Goal: Transaction & Acquisition: Subscribe to service/newsletter

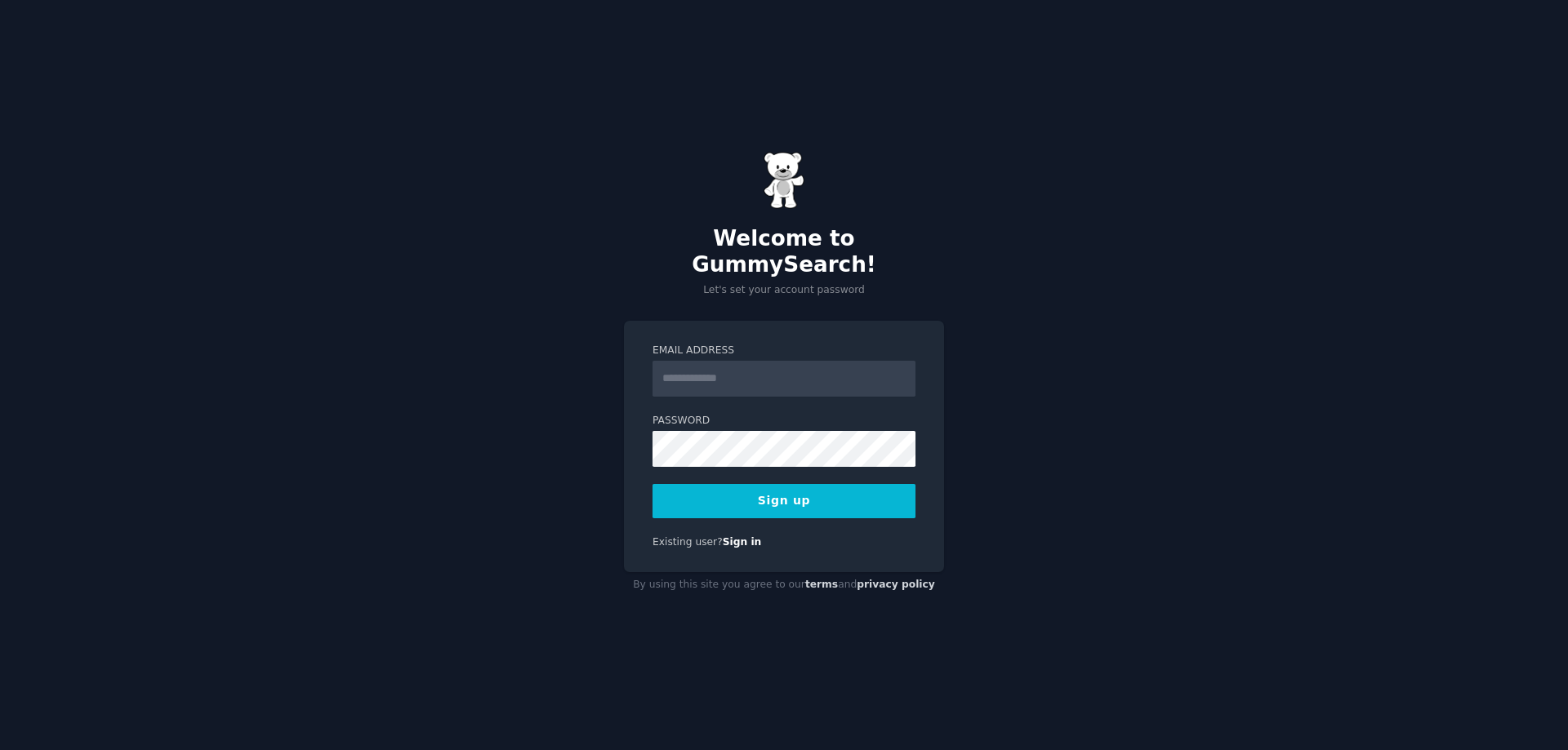
click at [740, 361] on input "Email Address" at bounding box center [784, 379] width 263 height 36
type input "**********"
click at [743, 455] on form "**********" at bounding box center [784, 430] width 263 height 175
click at [774, 497] on button "Sign up" at bounding box center [784, 501] width 263 height 34
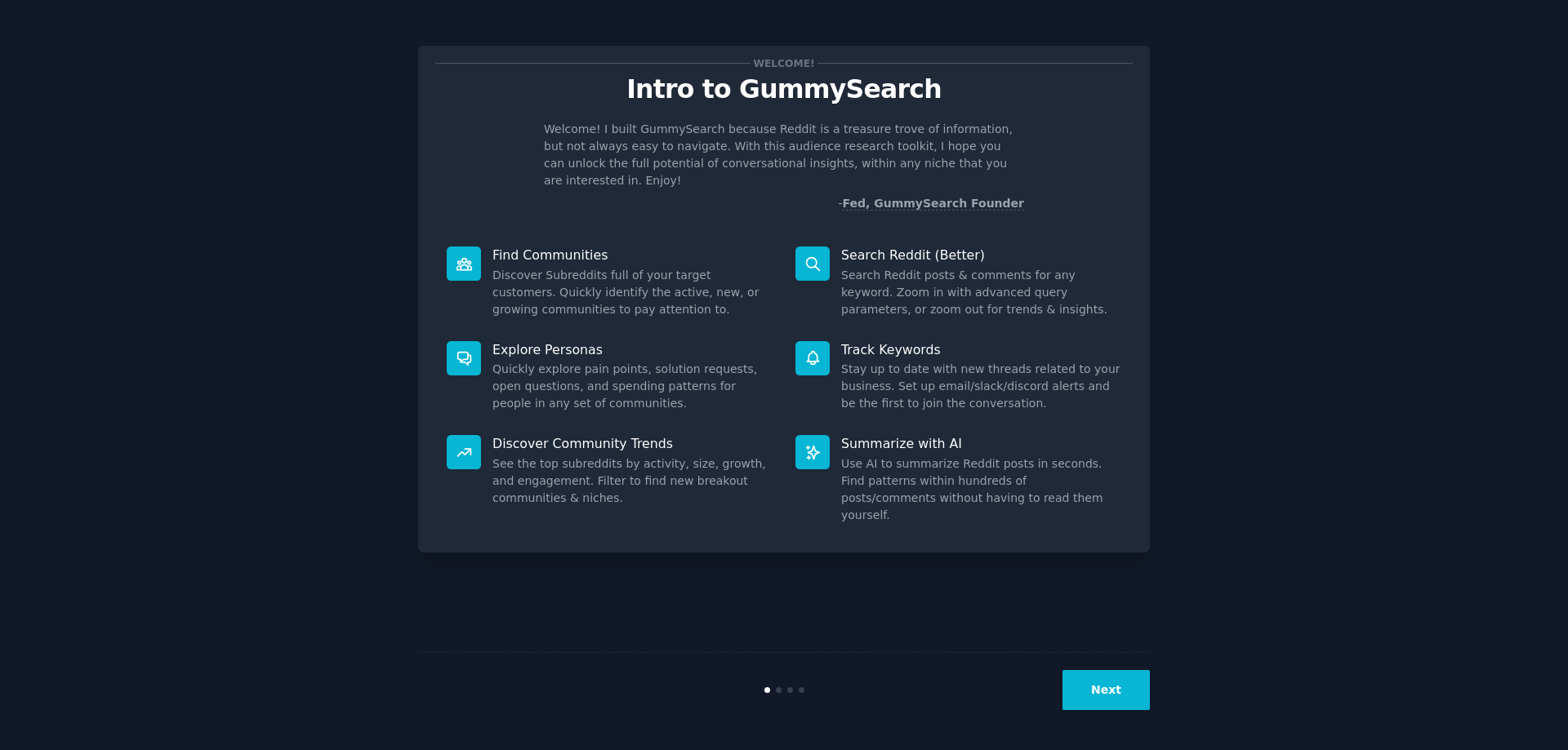
click at [1133, 678] on button "Next" at bounding box center [1106, 690] width 87 height 40
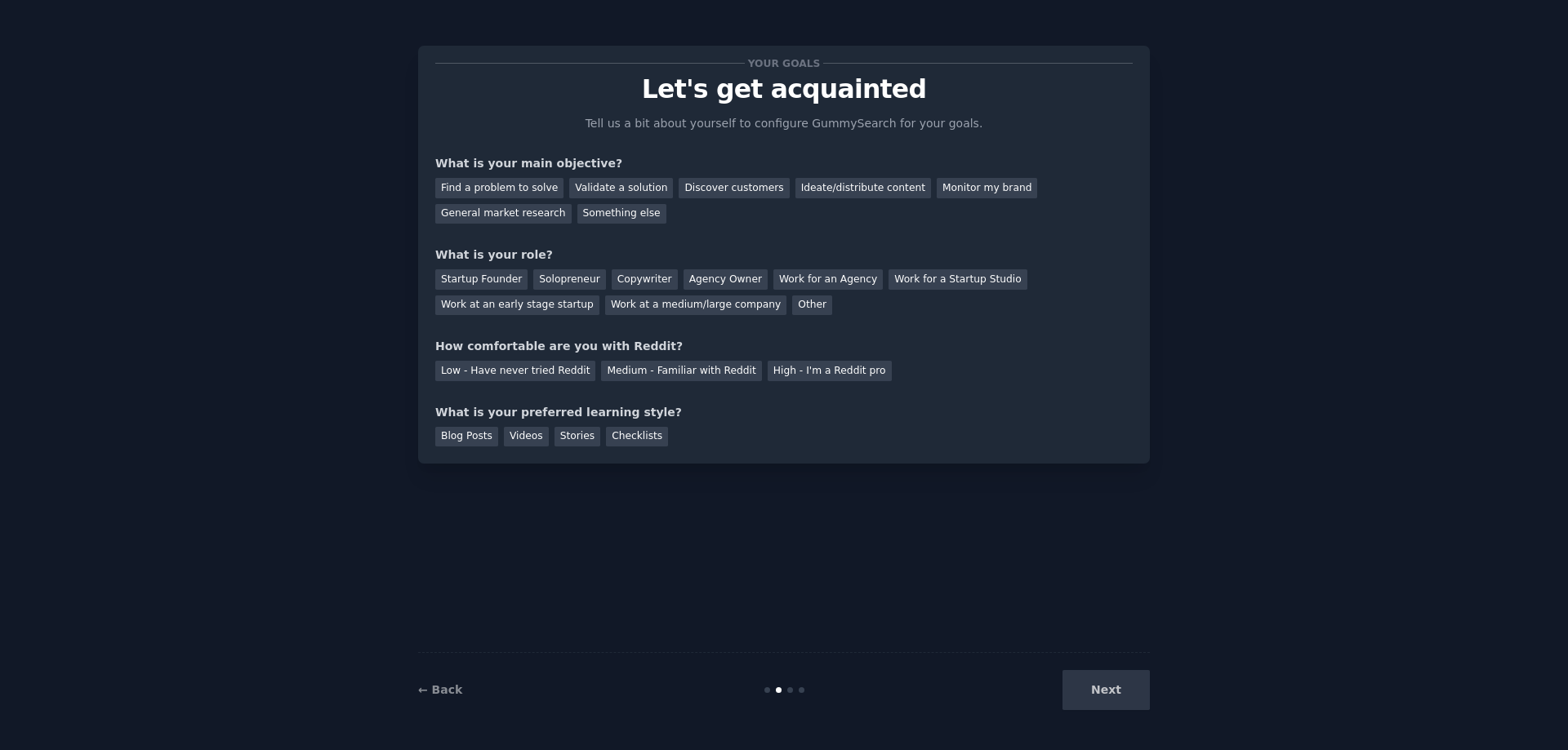
click at [1133, 678] on div "Next" at bounding box center [1027, 690] width 244 height 40
click at [1126, 703] on div "Next" at bounding box center [1027, 690] width 244 height 40
click at [1106, 684] on div "Next" at bounding box center [1027, 690] width 244 height 40
click at [1105, 684] on div "Next" at bounding box center [1027, 690] width 244 height 40
click at [1099, 684] on div "Next" at bounding box center [1027, 690] width 244 height 40
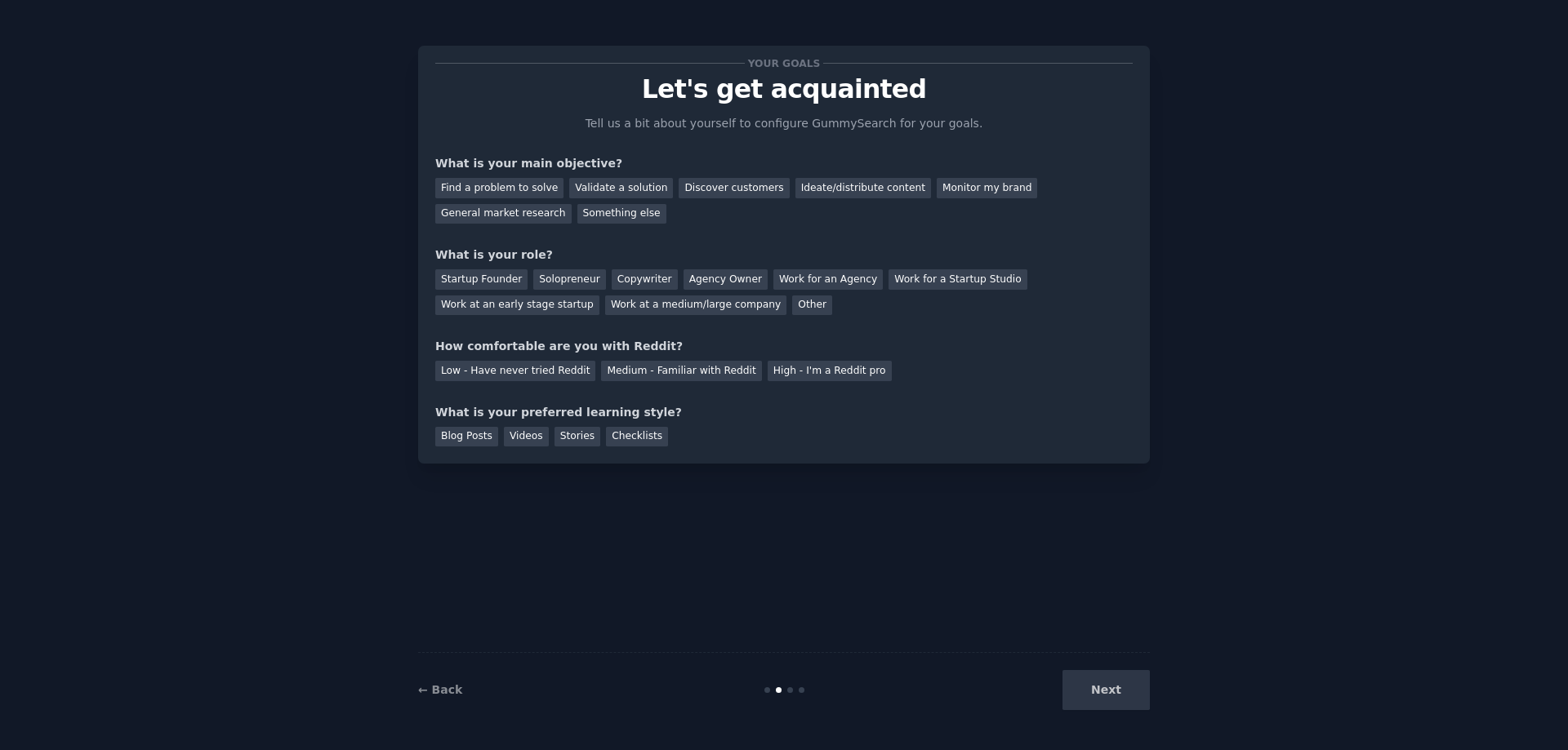
click at [1078, 678] on div "Next" at bounding box center [1027, 690] width 244 height 40
click at [1031, 333] on div "Your goals Let's get acquainted Tell us a bit about yourself to configure Gummy…" at bounding box center [783, 254] width 697 height 384
click at [791, 689] on div at bounding box center [790, 690] width 6 height 6
click at [448, 696] on link "← Back" at bounding box center [440, 690] width 44 height 13
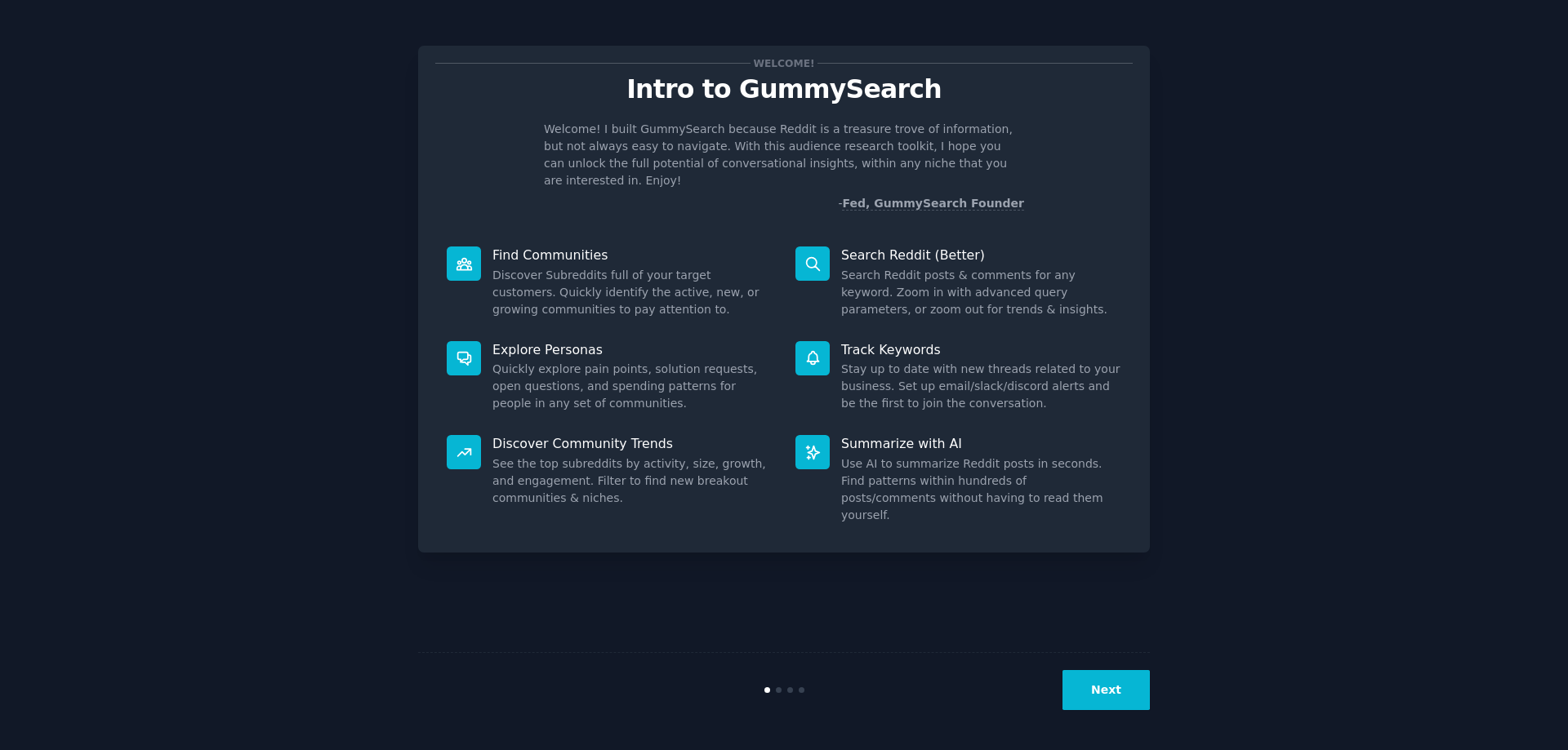
click at [1126, 690] on button "Next" at bounding box center [1106, 690] width 87 height 40
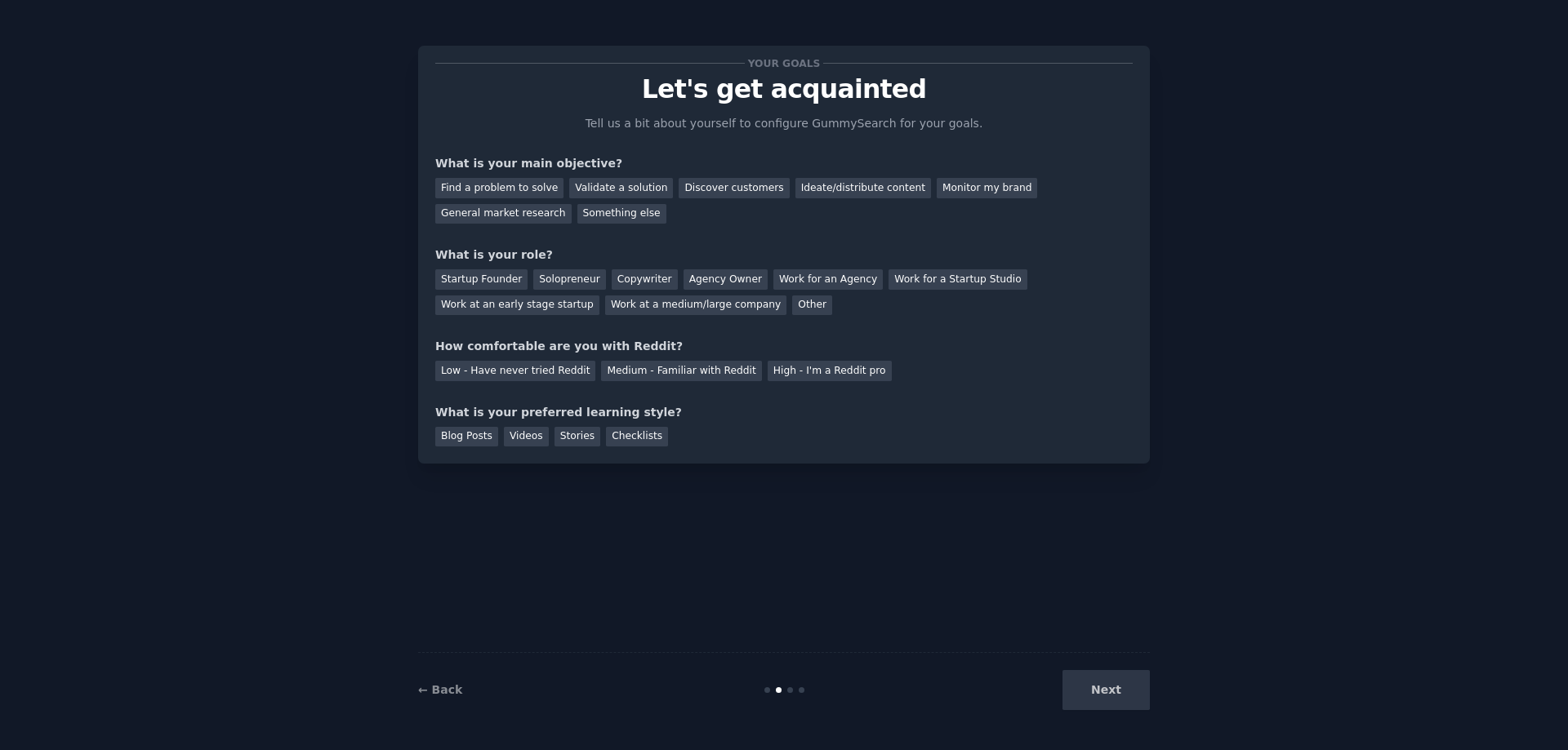
click at [1126, 690] on div "Next" at bounding box center [1027, 690] width 244 height 40
click at [757, 80] on p "Let's get acquainted" at bounding box center [783, 89] width 697 height 28
click at [571, 204] on div "General market research" at bounding box center [503, 215] width 136 height 21
click at [492, 280] on div "Startup Founder" at bounding box center [481, 280] width 93 height 21
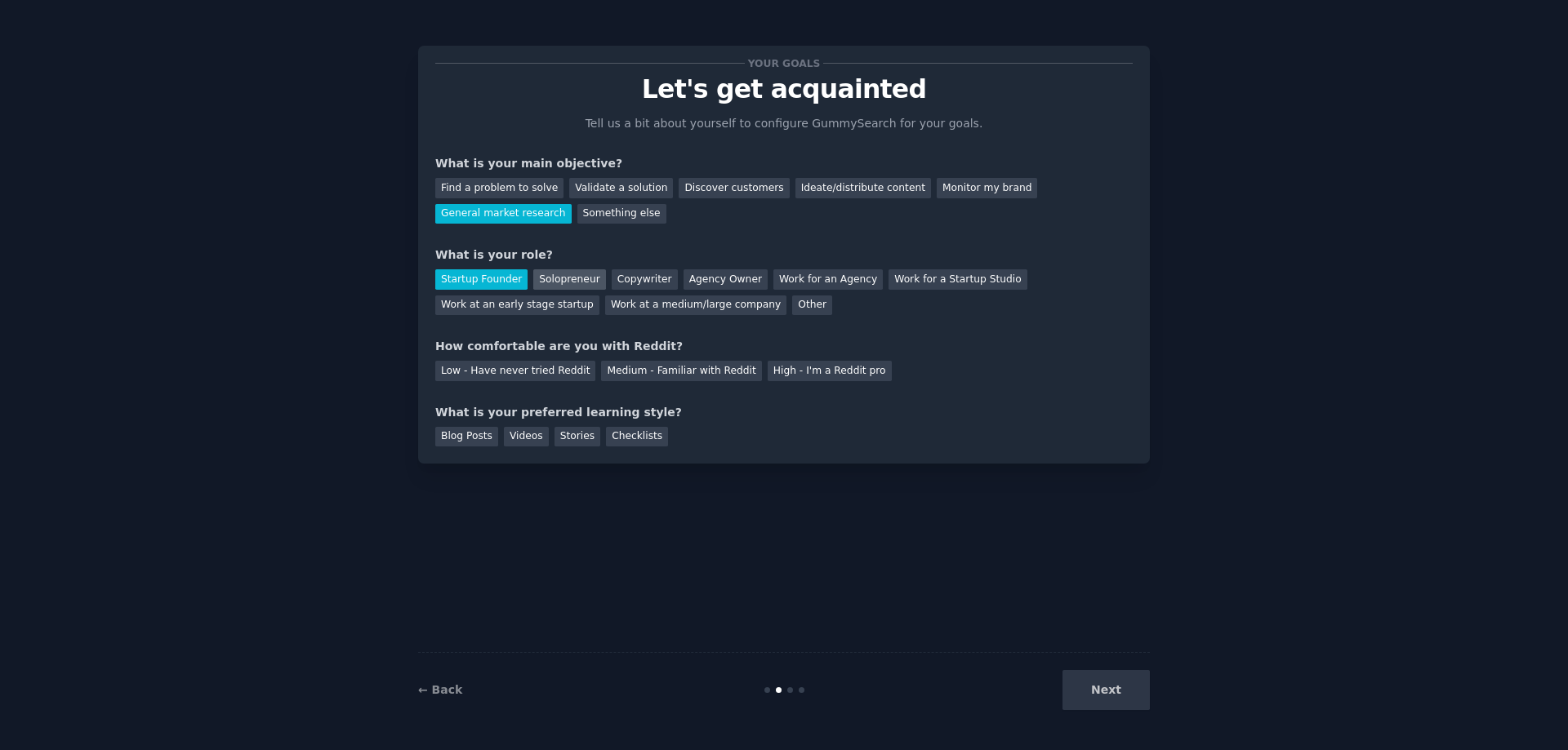
click at [573, 275] on div "Solopreneur" at bounding box center [569, 280] width 72 height 21
click at [624, 370] on div "Medium - Familiar with Reddit" at bounding box center [680, 372] width 160 height 21
click at [576, 440] on div "Stories" at bounding box center [577, 438] width 45 height 21
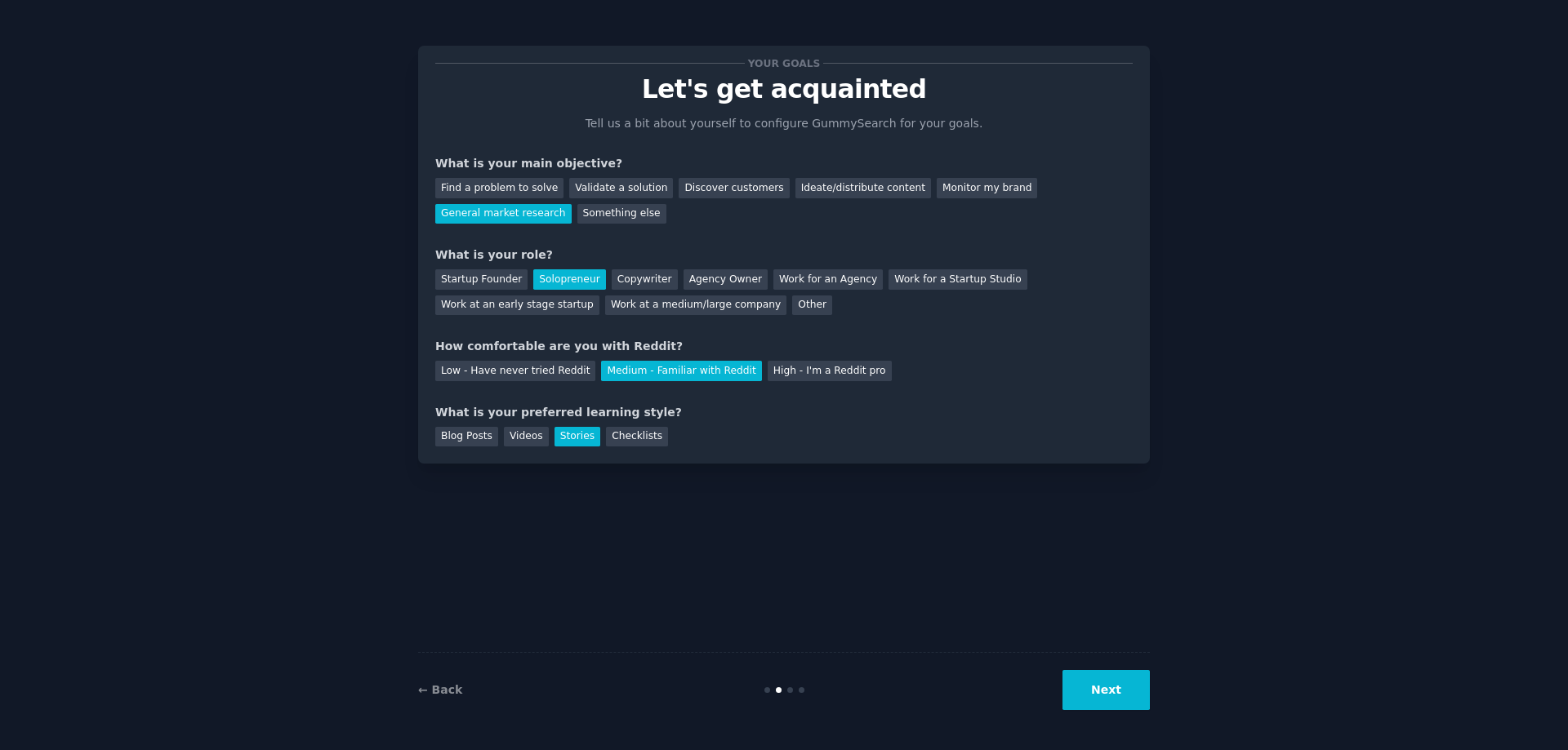
click at [1114, 696] on button "Next" at bounding box center [1106, 690] width 87 height 40
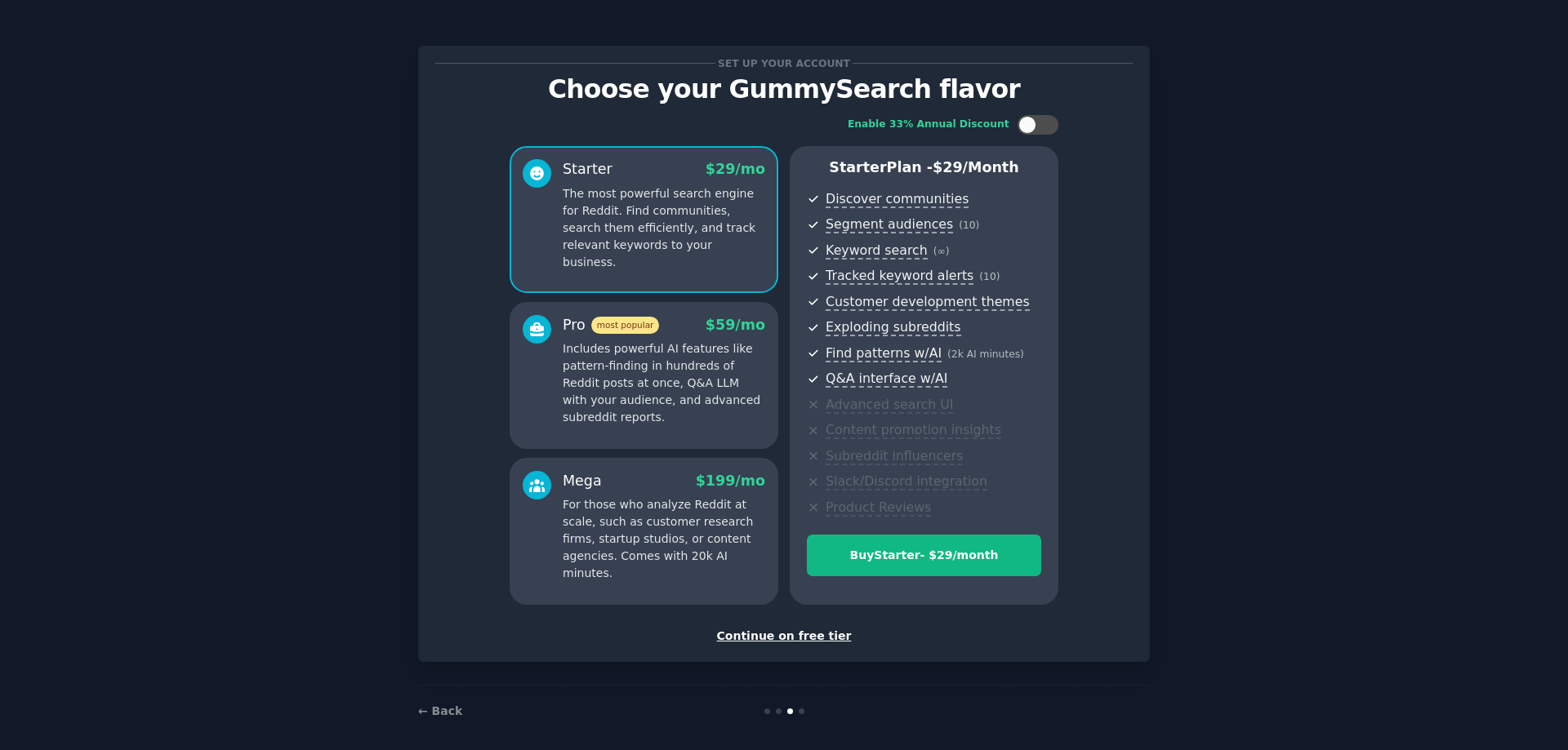
click at [792, 636] on div "Continue on free tier" at bounding box center [783, 637] width 697 height 17
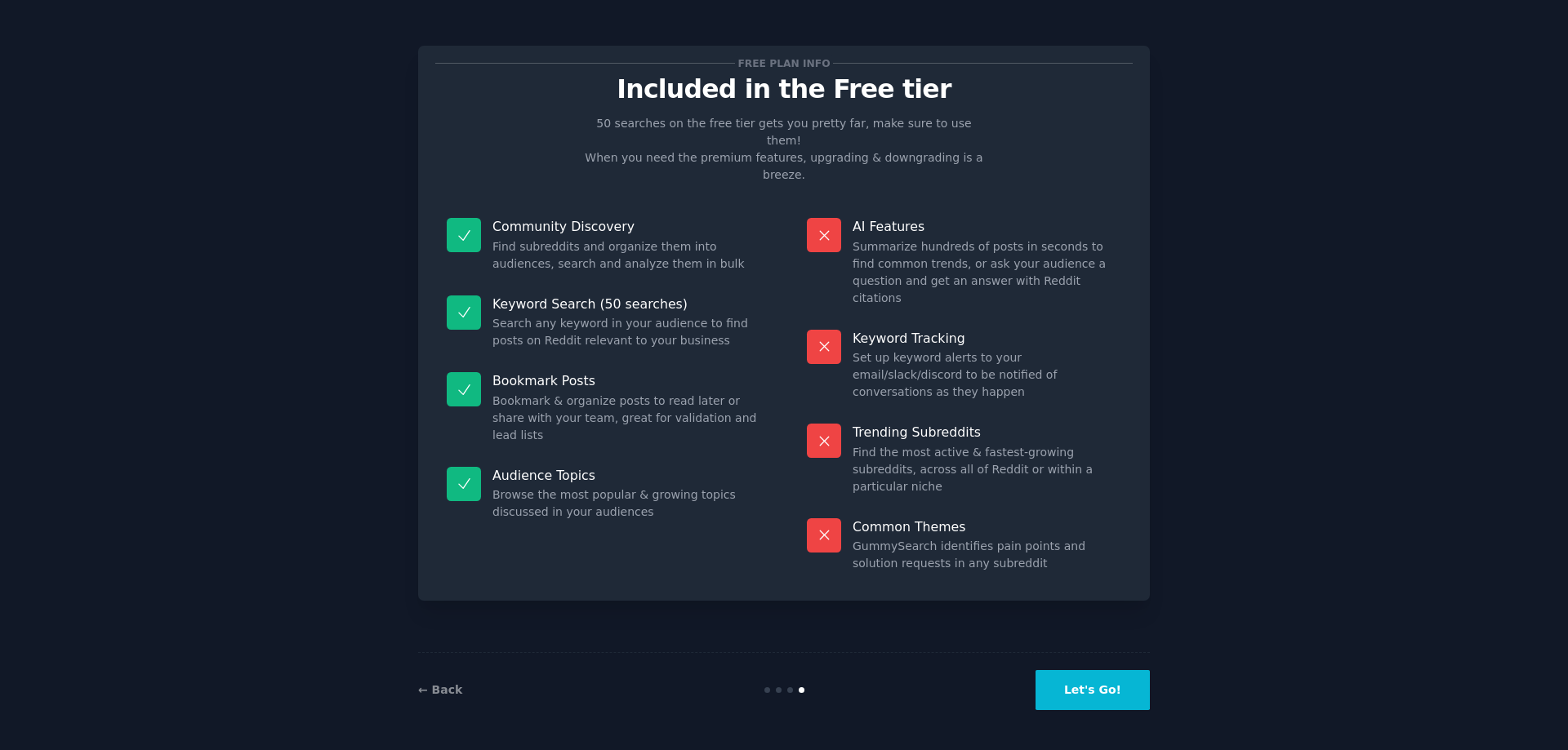
click at [1084, 700] on button "Let's Go!" at bounding box center [1092, 690] width 114 height 40
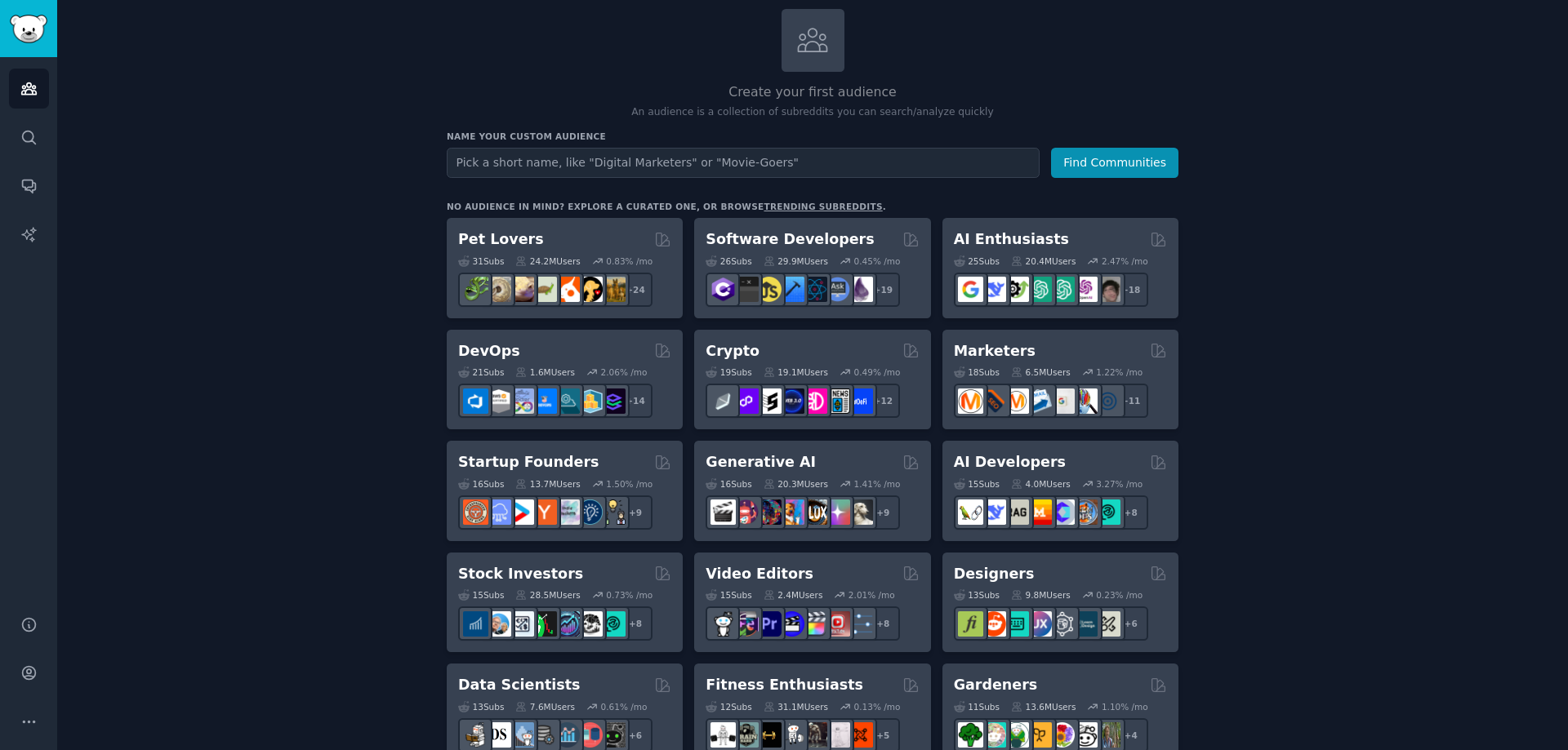
scroll to position [164, 0]
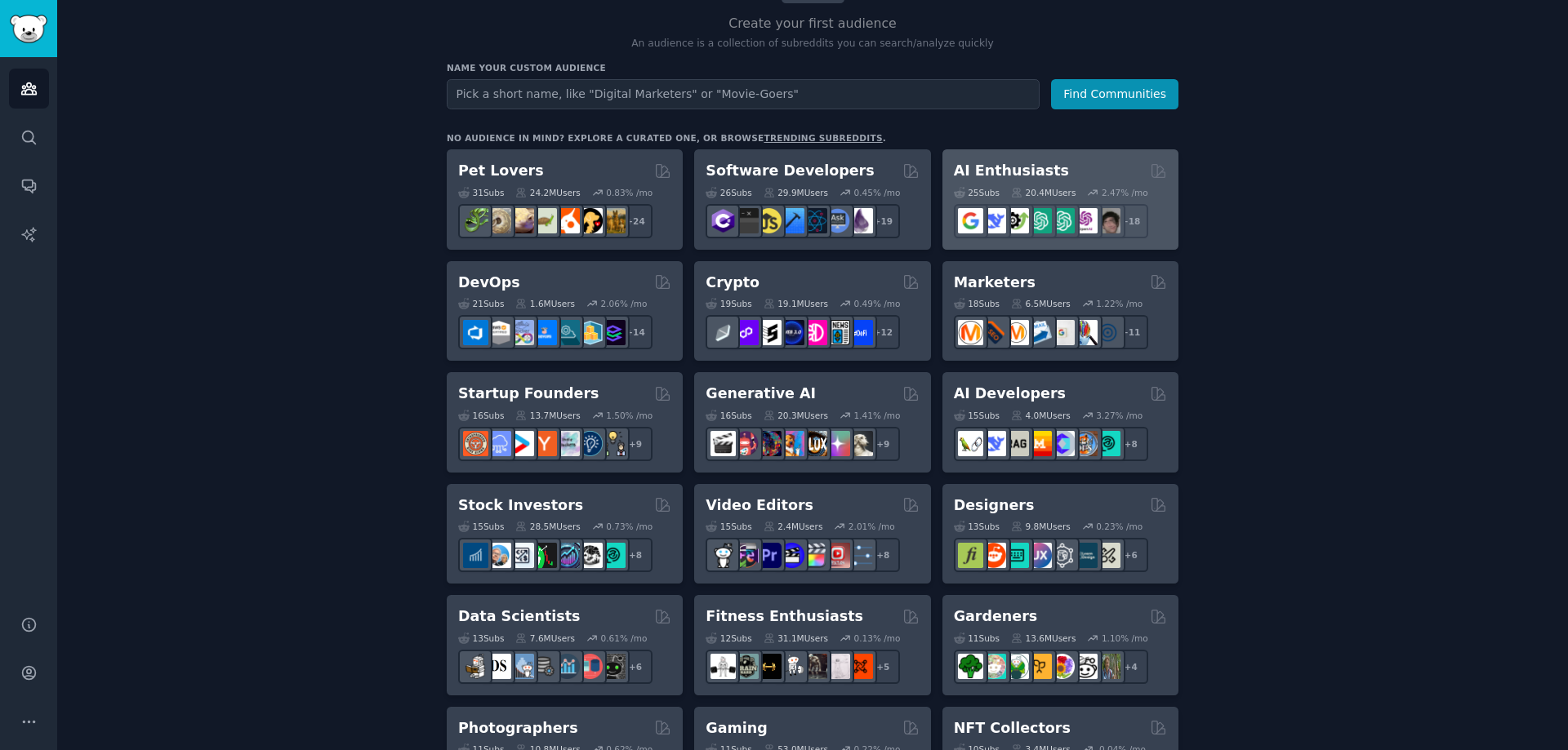
drag, startPoint x: 1002, startPoint y: 176, endPoint x: 965, endPoint y: 173, distance: 37.1
click at [965, 173] on h2 "AI Enthusiasts" at bounding box center [1011, 171] width 115 height 21
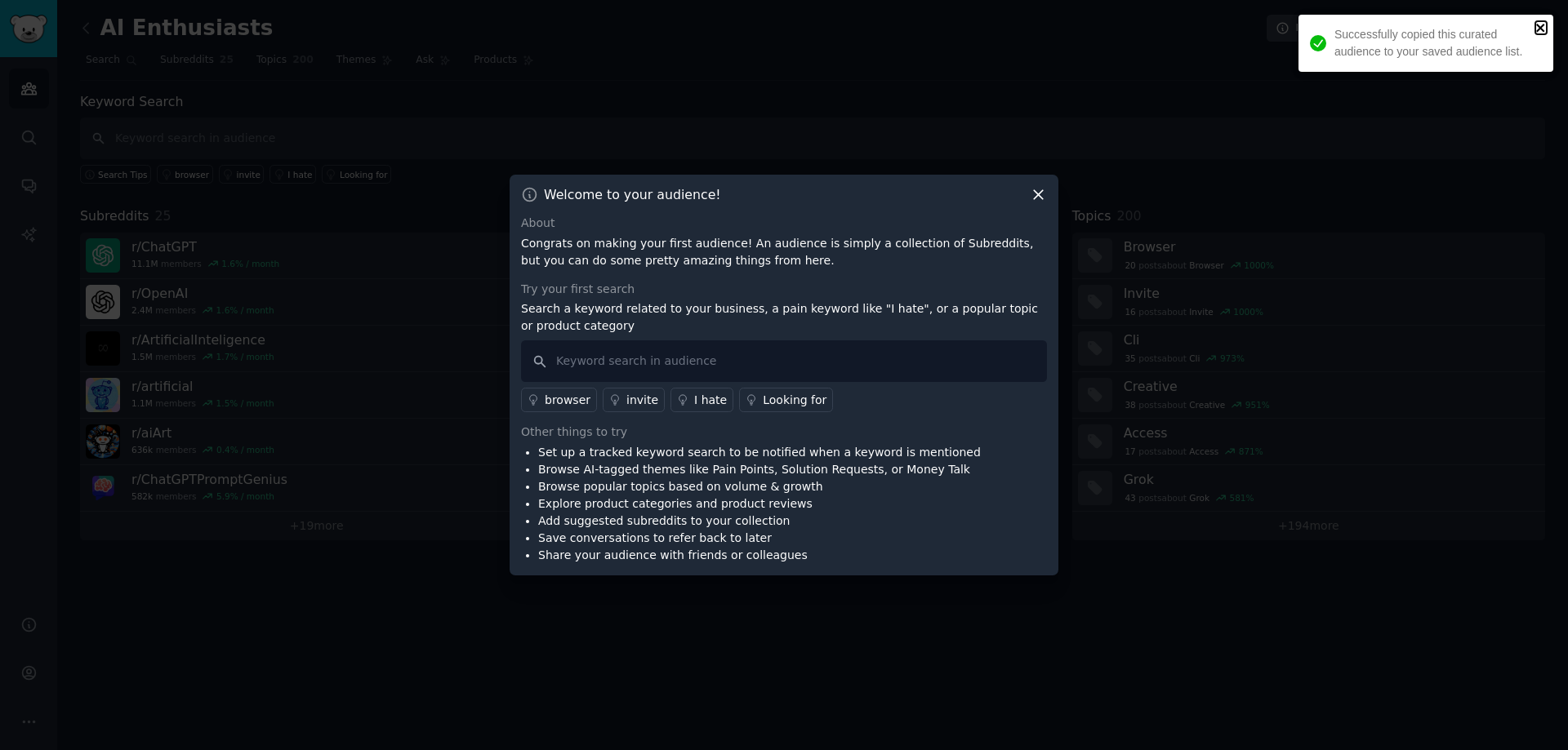
click at [1539, 25] on icon "close" at bounding box center [1541, 27] width 11 height 13
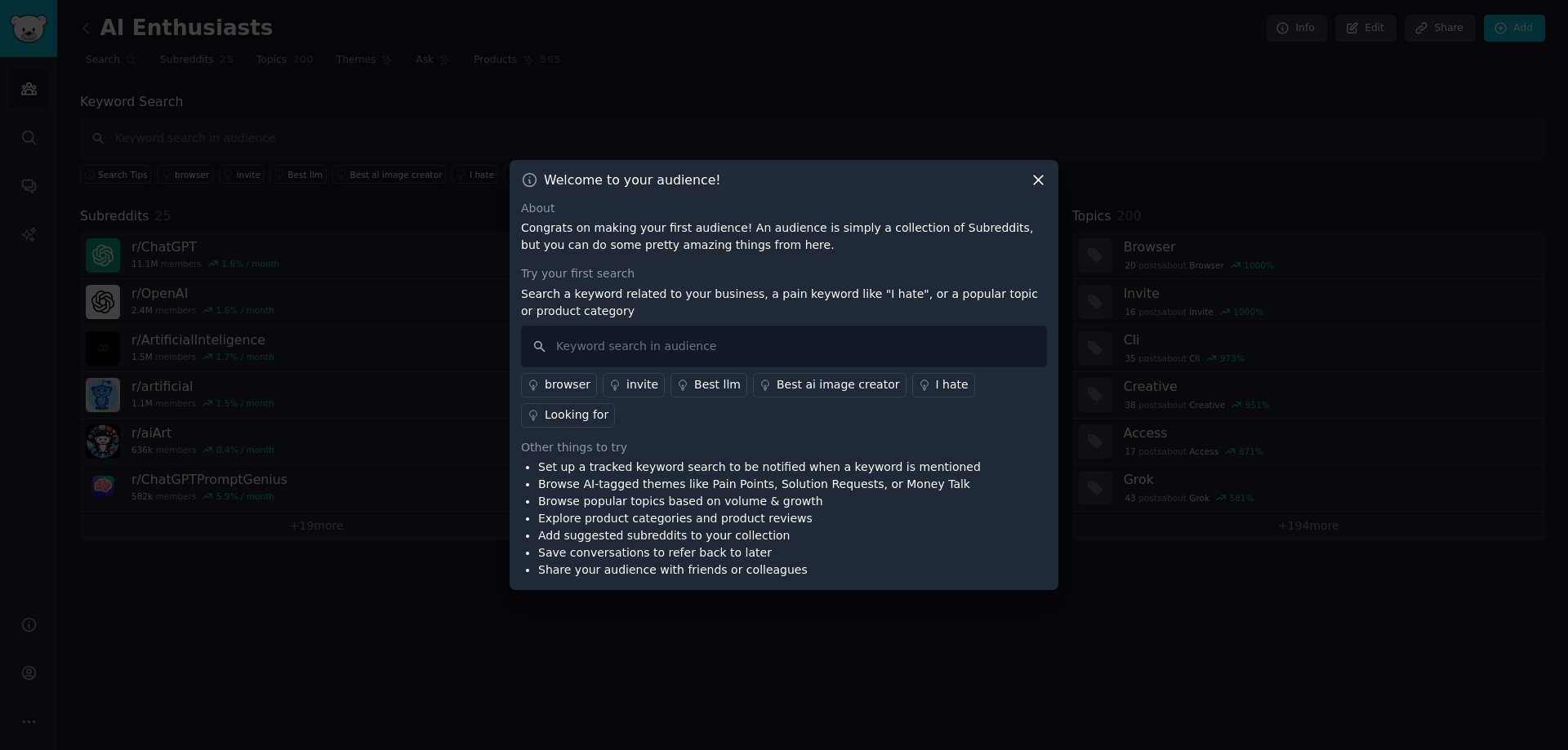
click at [1038, 188] on icon at bounding box center [1038, 180] width 17 height 17
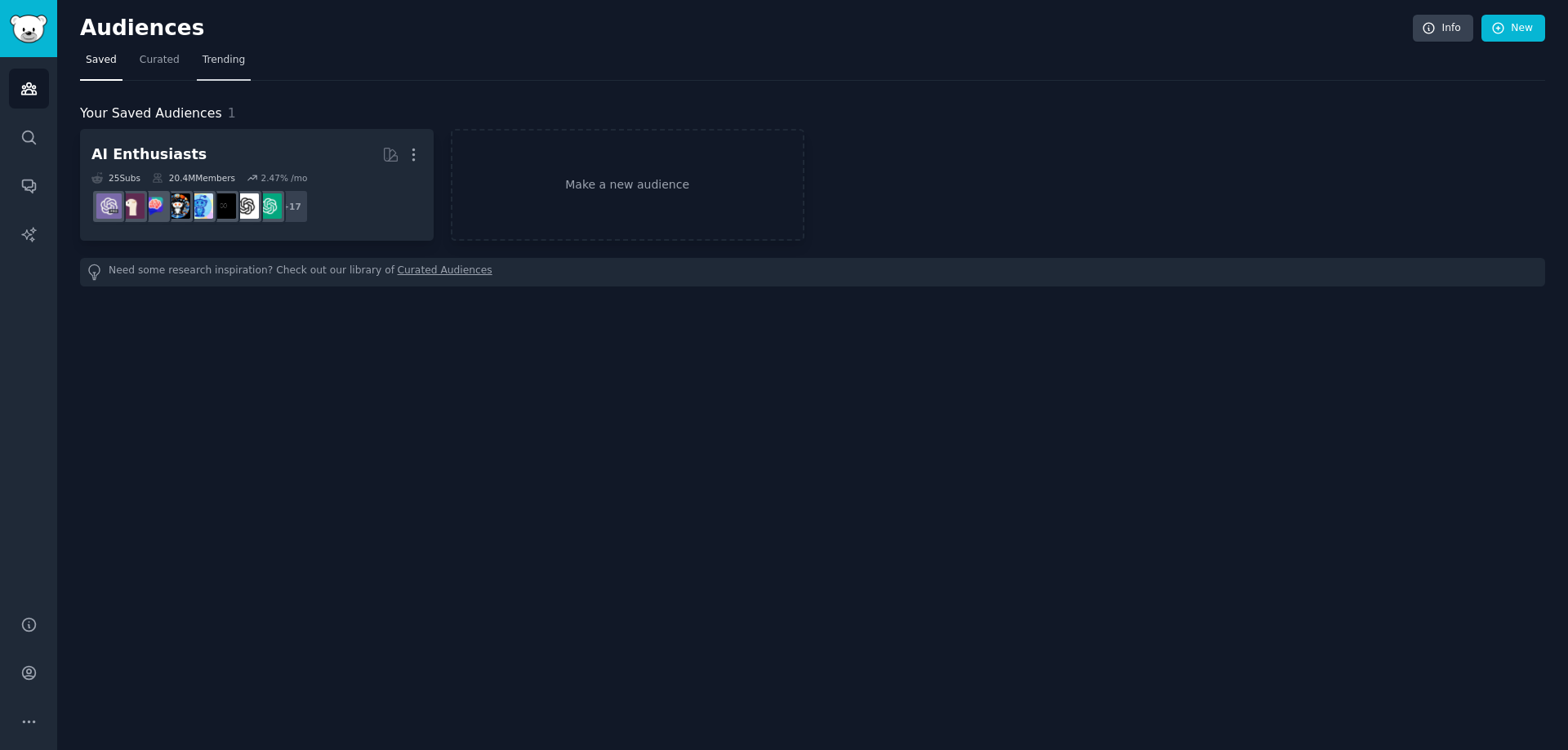
click at [202, 64] on span "Trending" at bounding box center [223, 61] width 43 height 15
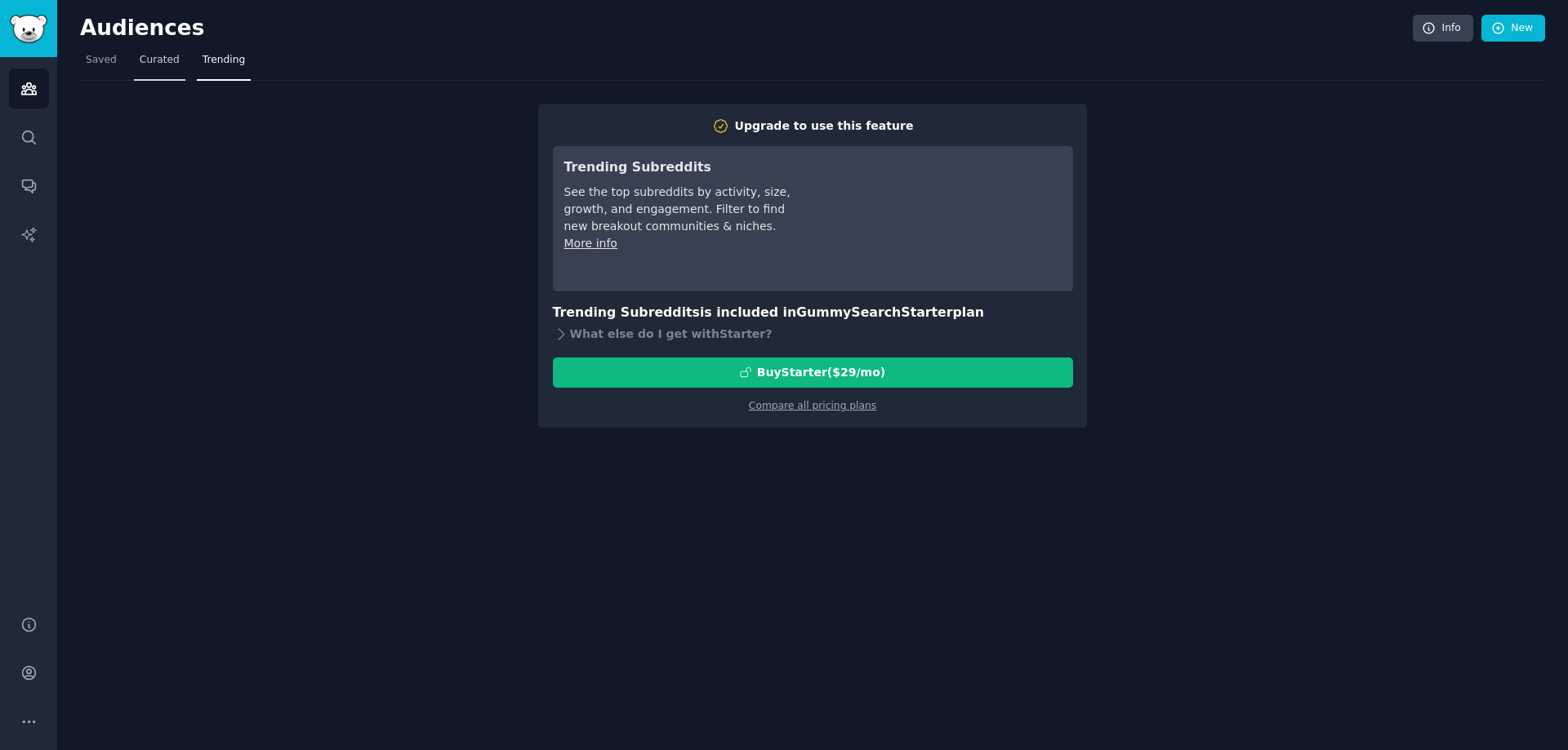
click at [142, 60] on span "Curated" at bounding box center [160, 61] width 40 height 15
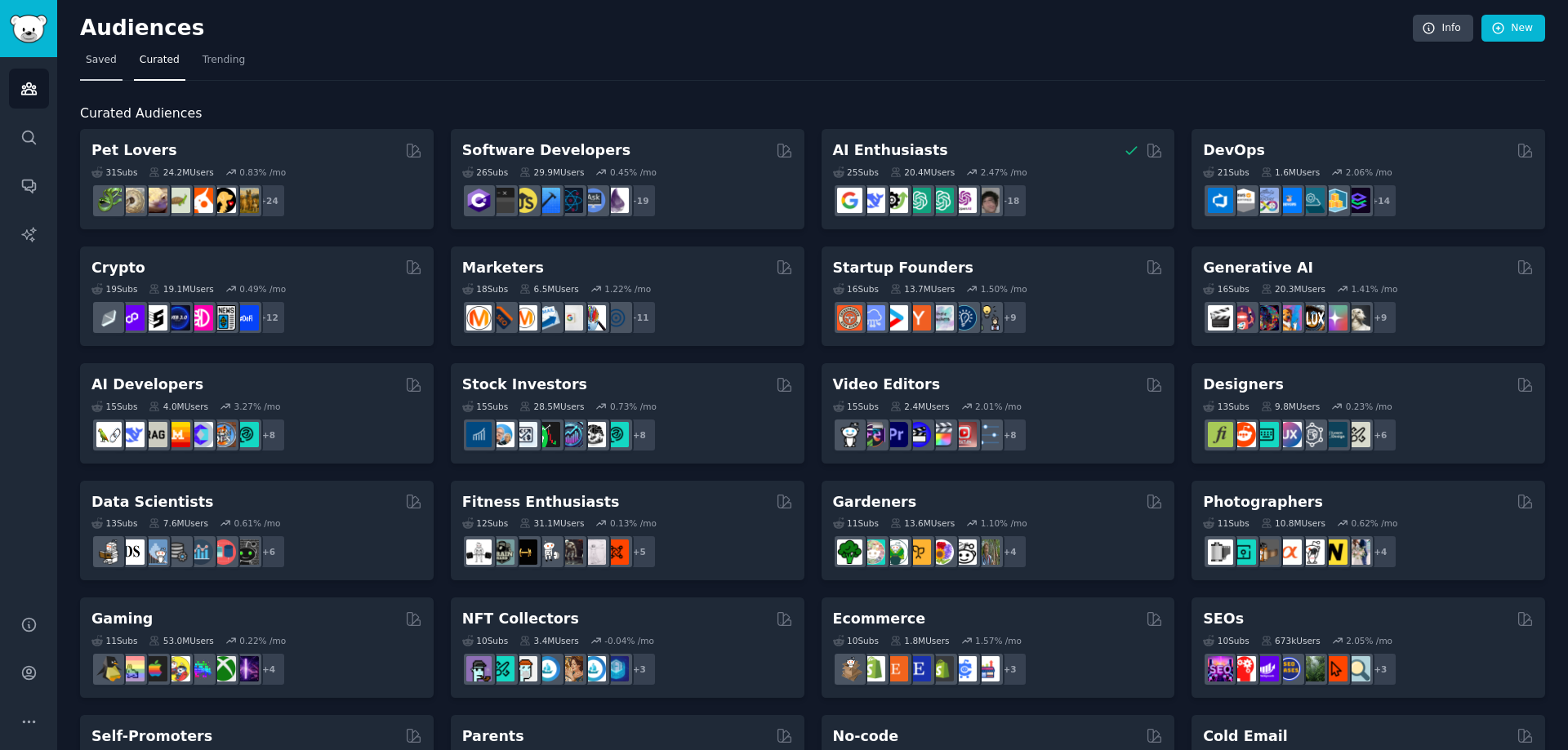
click at [102, 61] on span "Saved" at bounding box center [101, 61] width 31 height 15
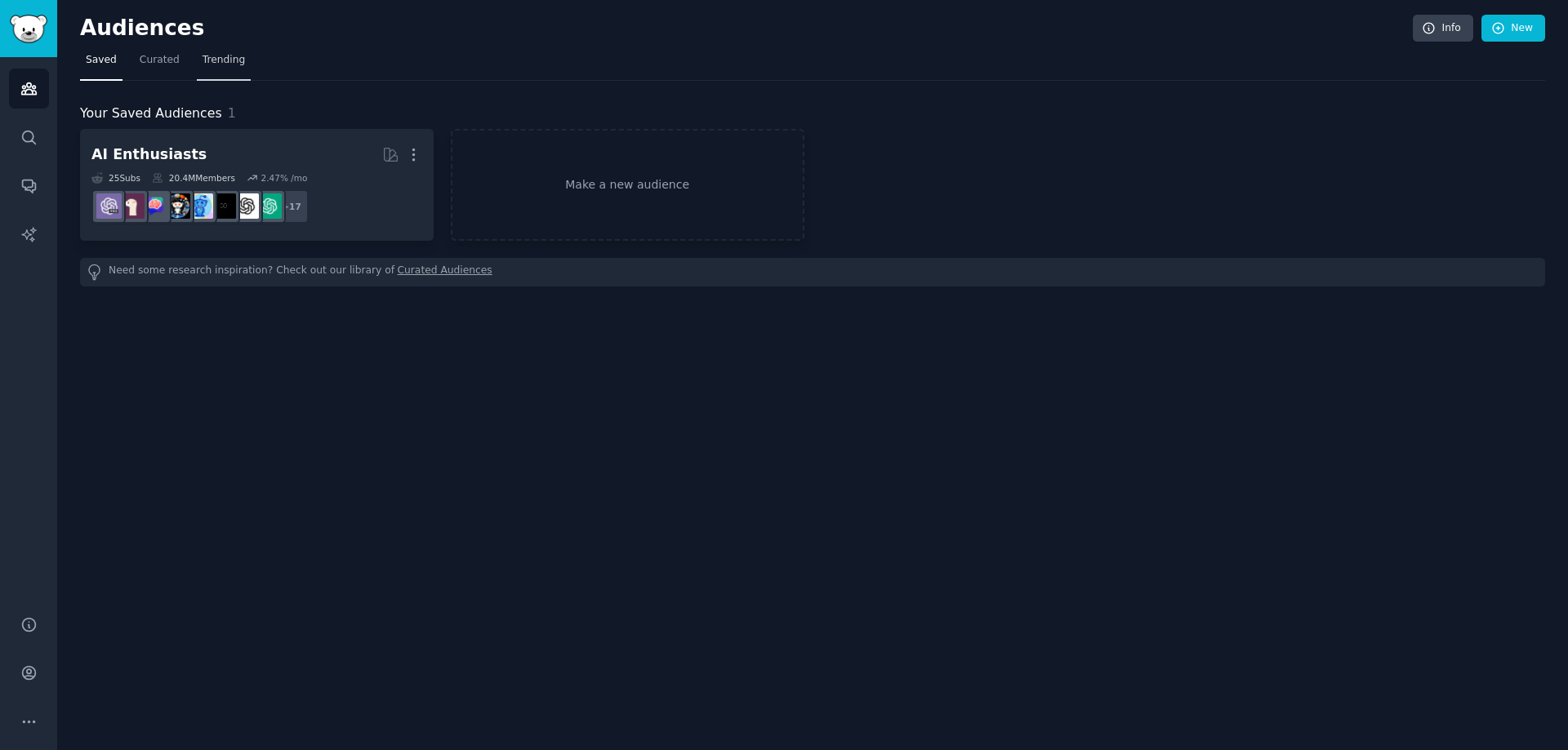
click at [202, 57] on span "Trending" at bounding box center [223, 61] width 43 height 15
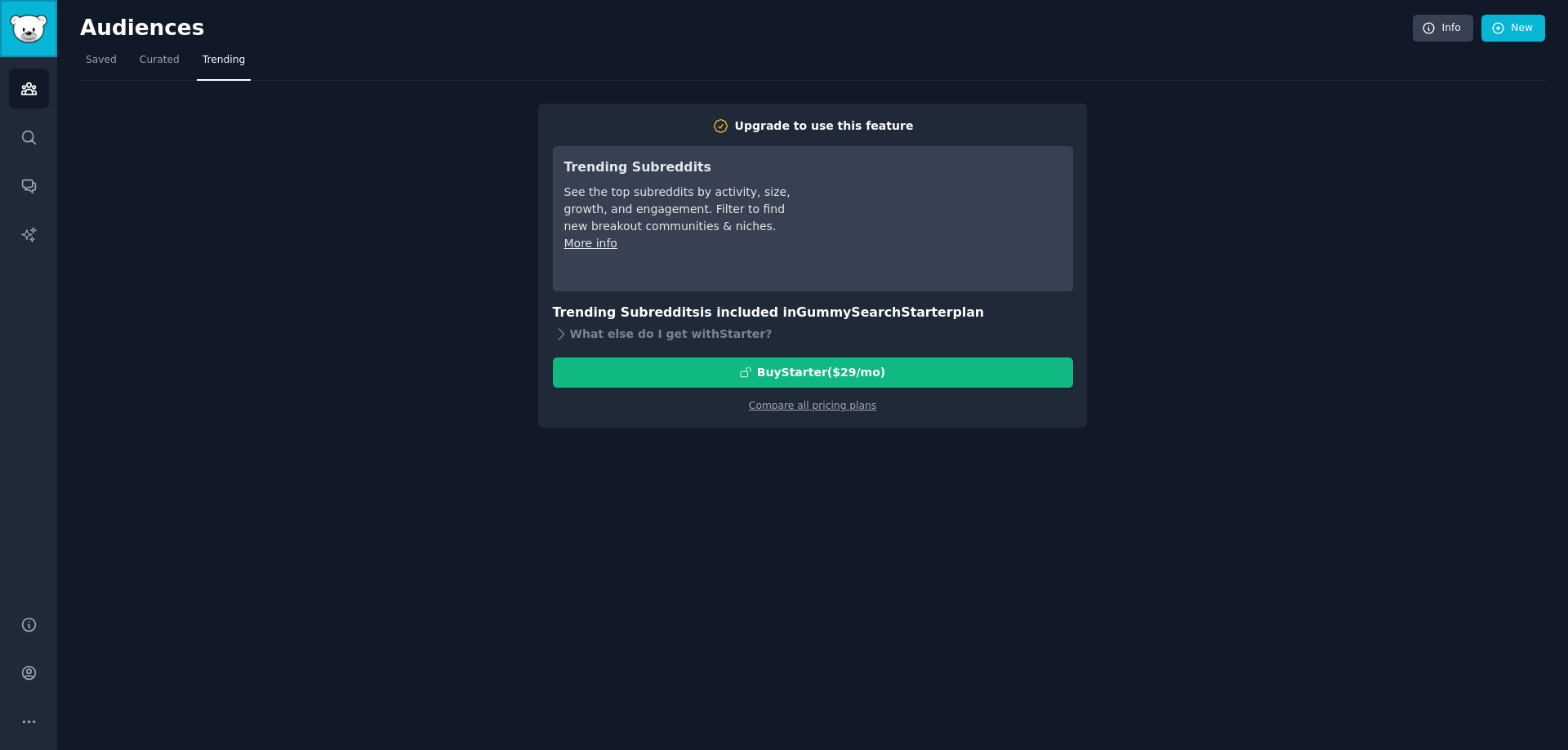
click at [37, 26] on img "Sidebar" at bounding box center [28, 29] width 38 height 28
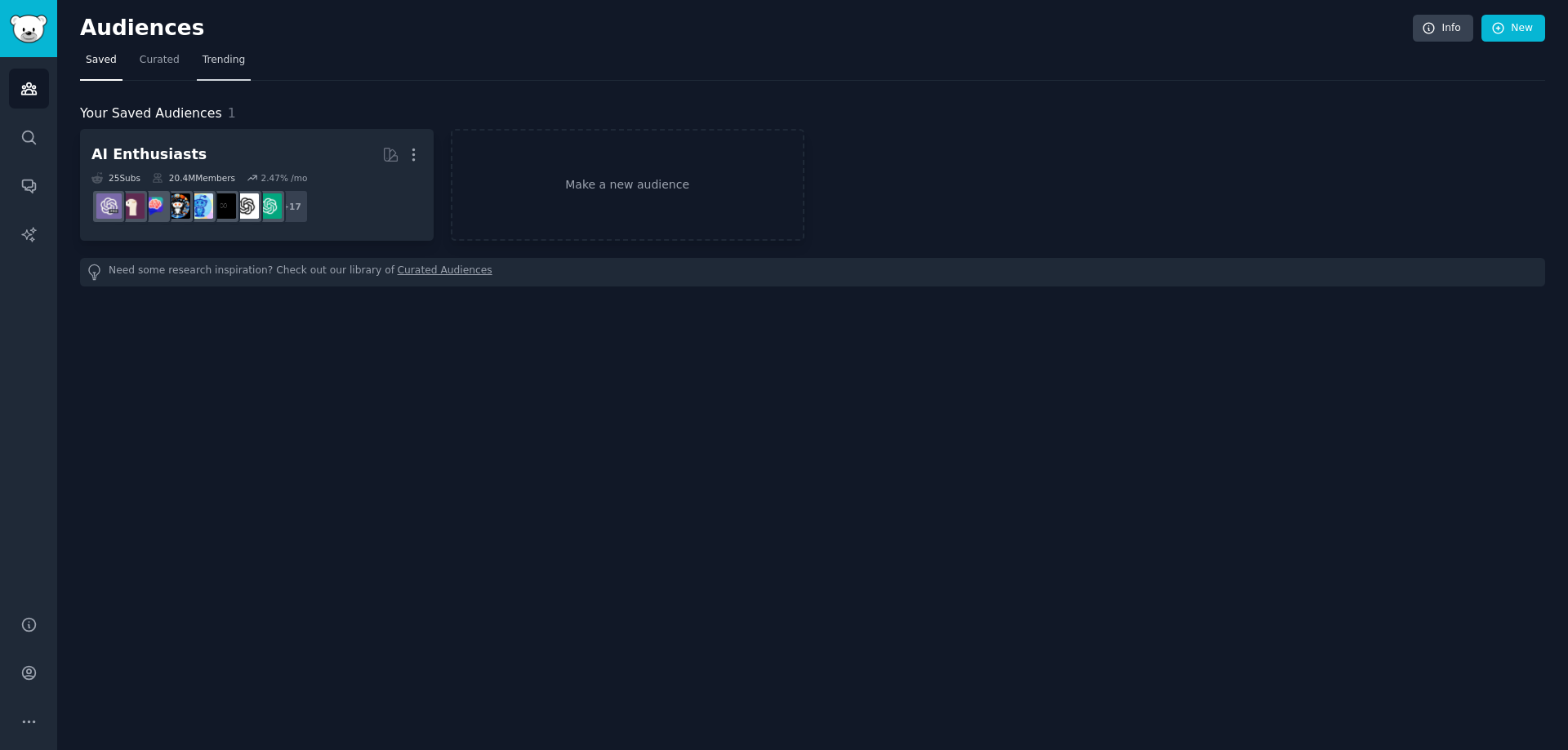
click at [224, 60] on span "Trending" at bounding box center [223, 61] width 43 height 15
